Goal: Information Seeking & Learning: Learn about a topic

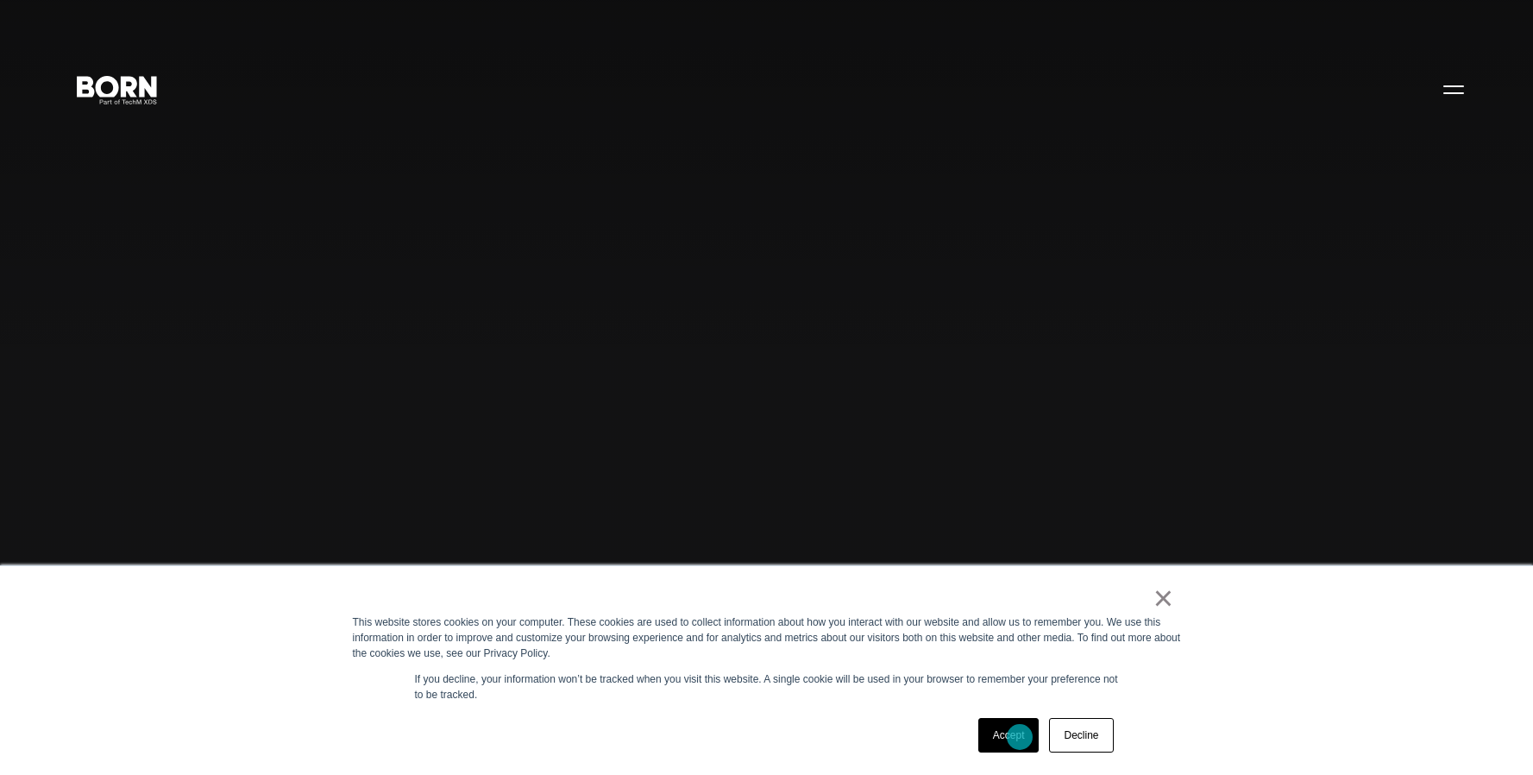
click at [1020, 737] on link "Accept" at bounding box center [1008, 735] width 61 height 35
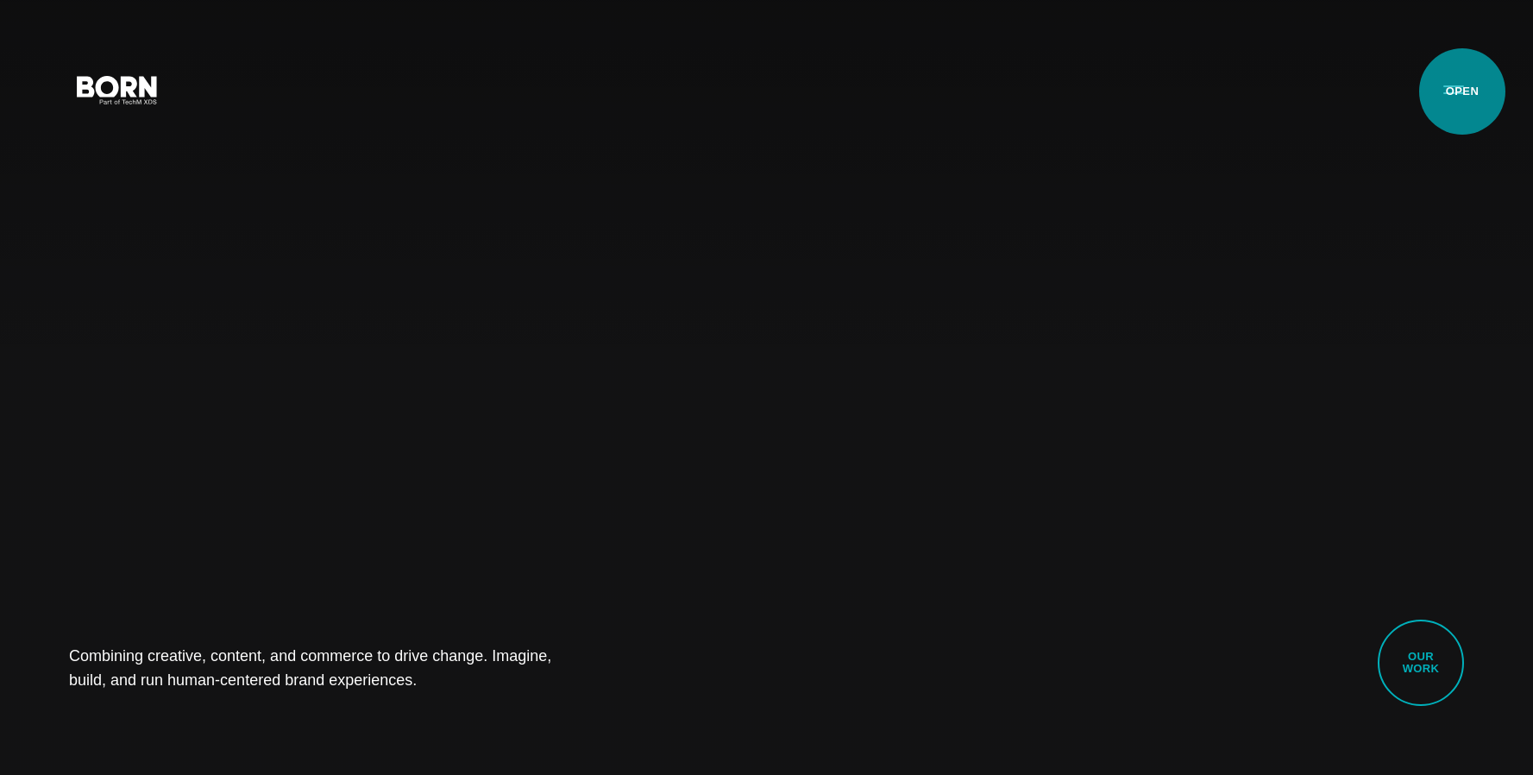
click at [1462, 91] on button "Primary Menu" at bounding box center [1453, 89] width 41 height 36
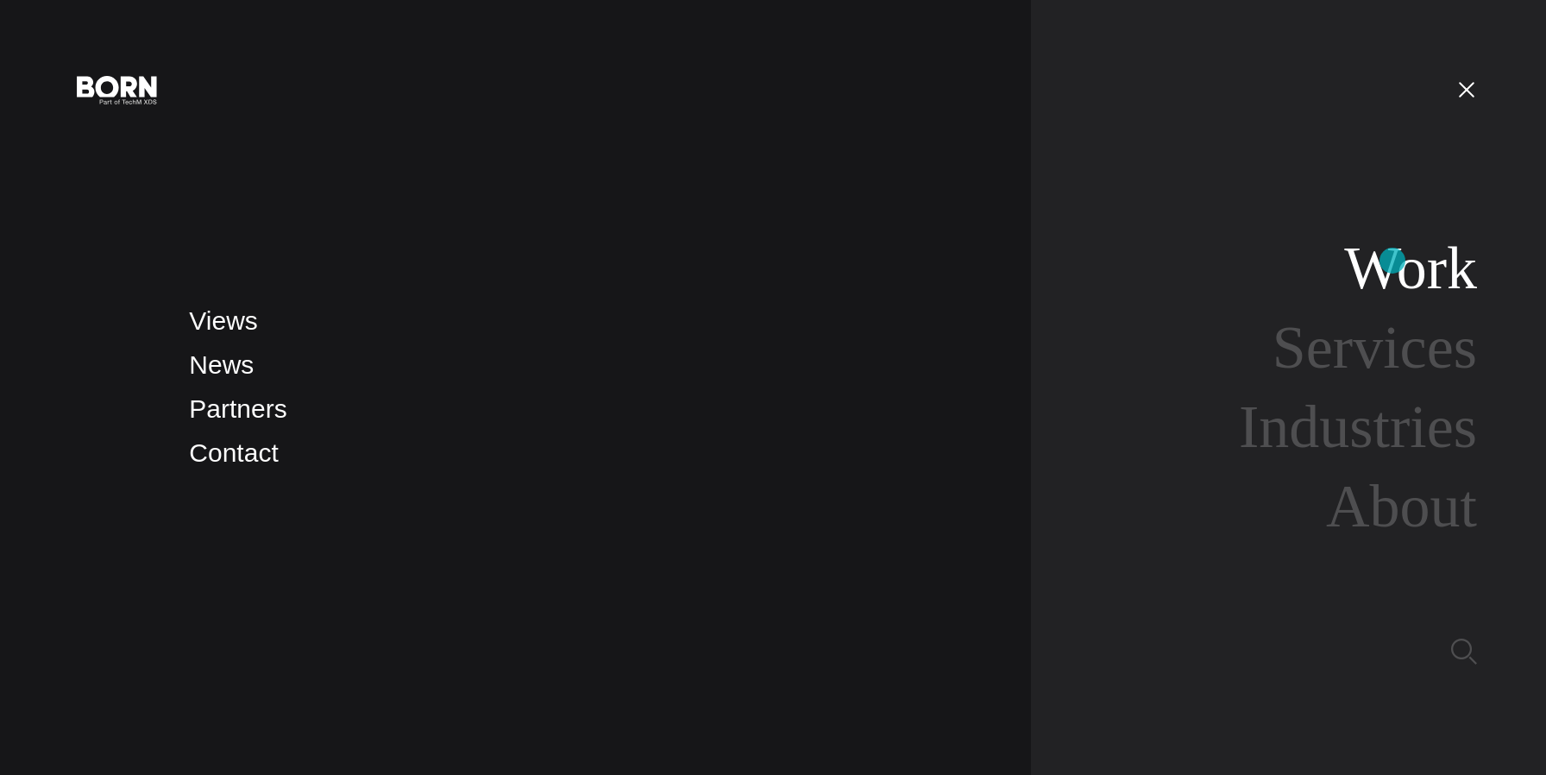
click at [1396, 261] on link "Work" at bounding box center [1410, 268] width 133 height 66
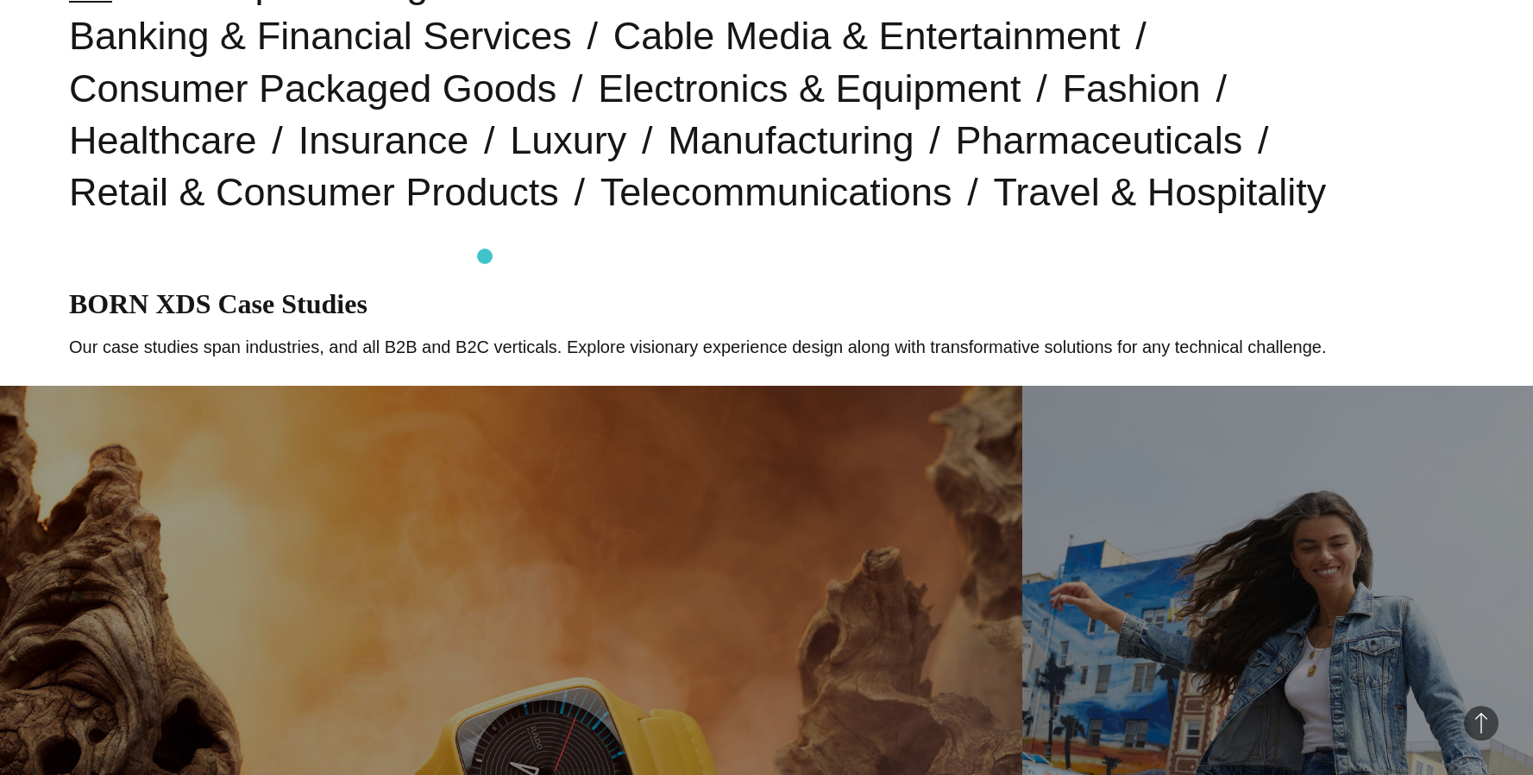
scroll to position [611, 0]
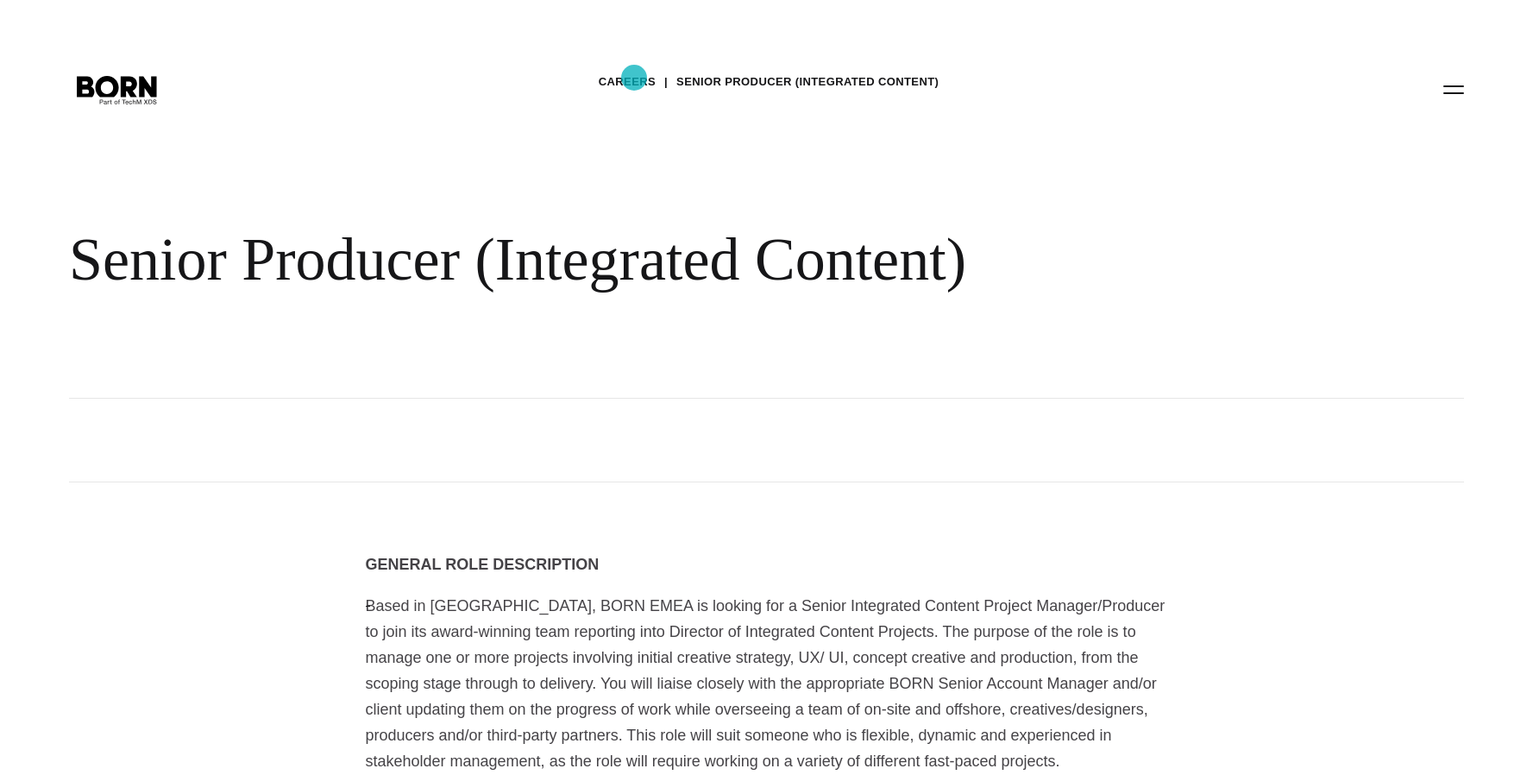
click at [634, 78] on link "Careers" at bounding box center [627, 82] width 57 height 26
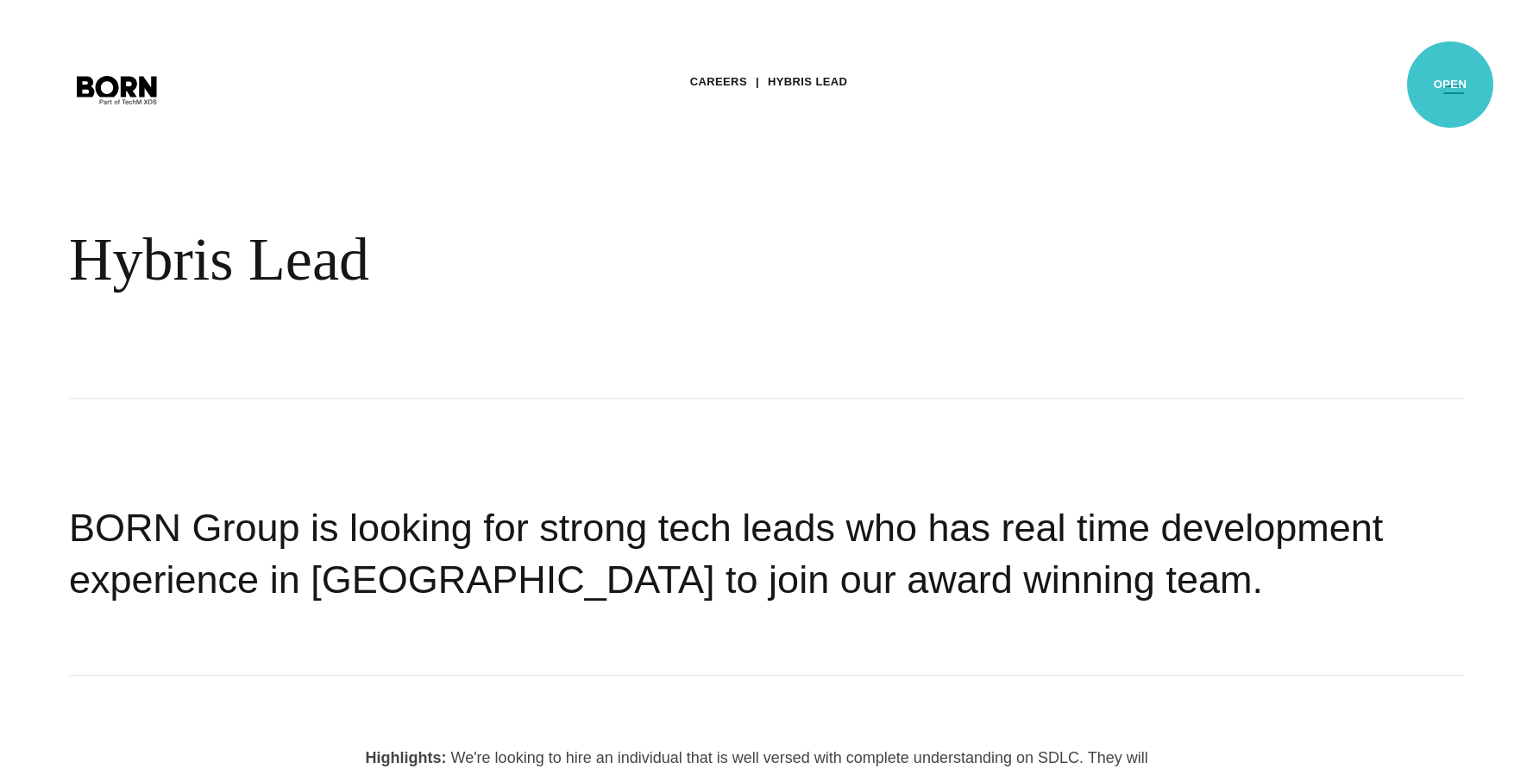
click at [1450, 89] on button "Primary Menu" at bounding box center [1453, 89] width 41 height 36
